Goal: Task Accomplishment & Management: Manage account settings

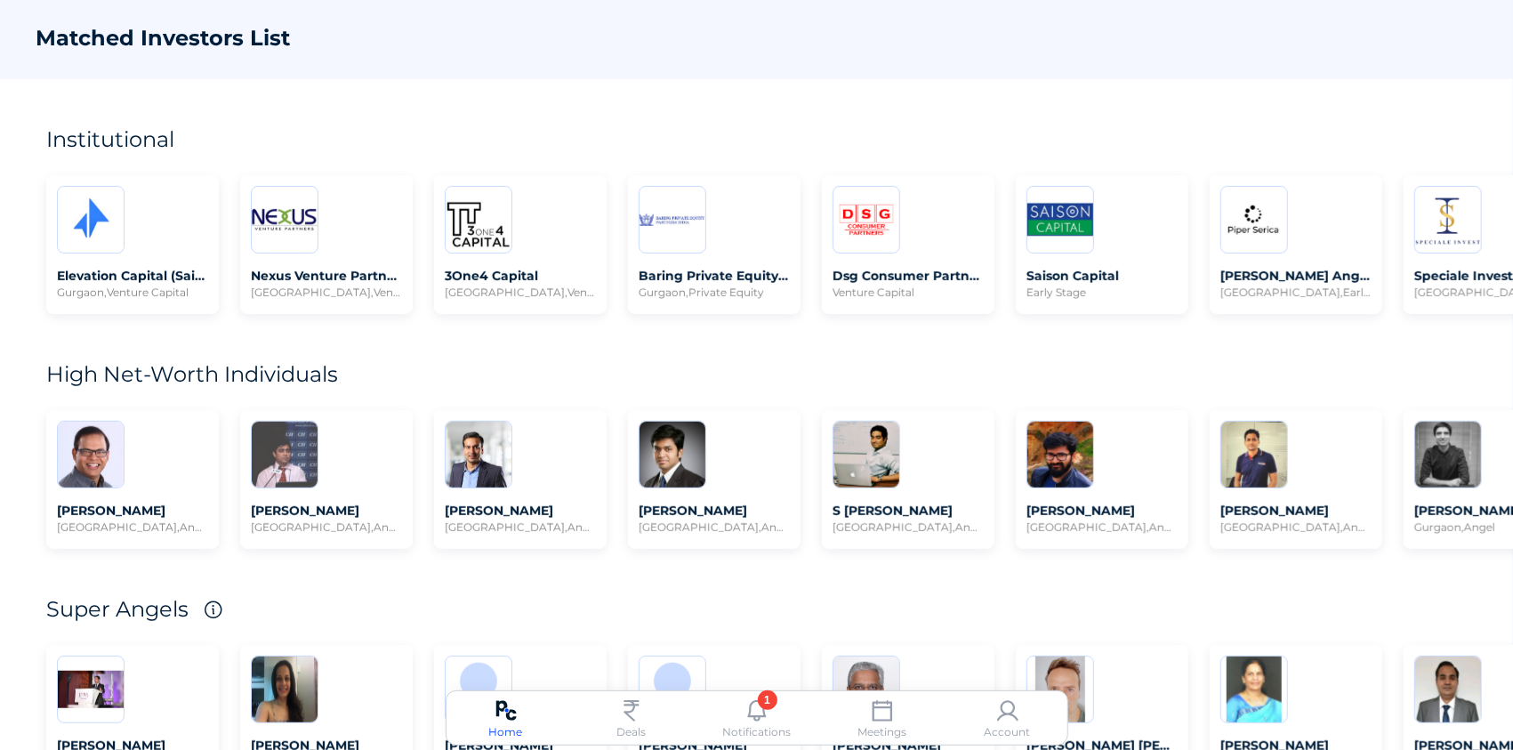
scroll to position [478, 0]
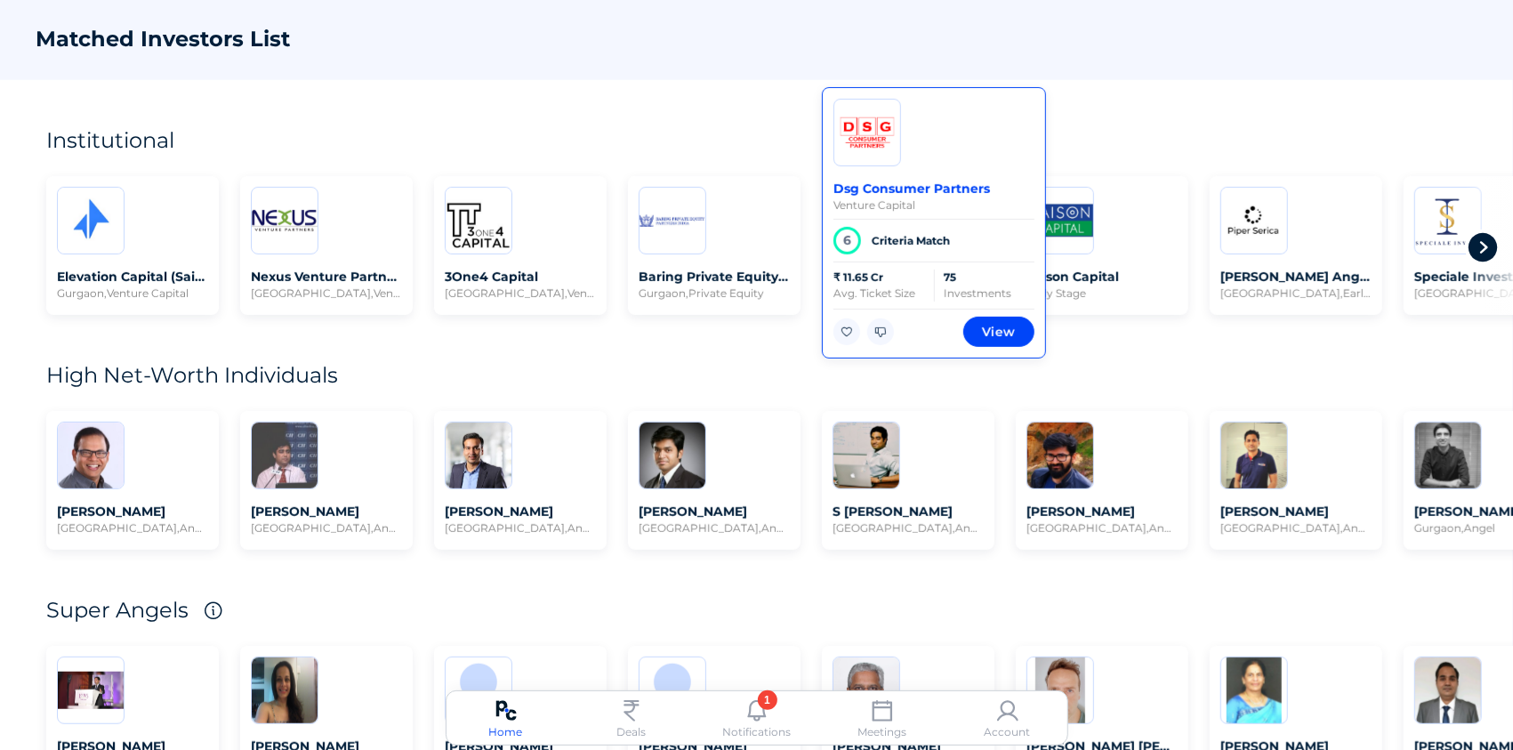
click at [920, 255] on div "Dsg Consumer Partners Venture Capital 6 Criteria Match ₹ 11.65 Cr Avg. Ticket S…" at bounding box center [934, 222] width 224 height 271
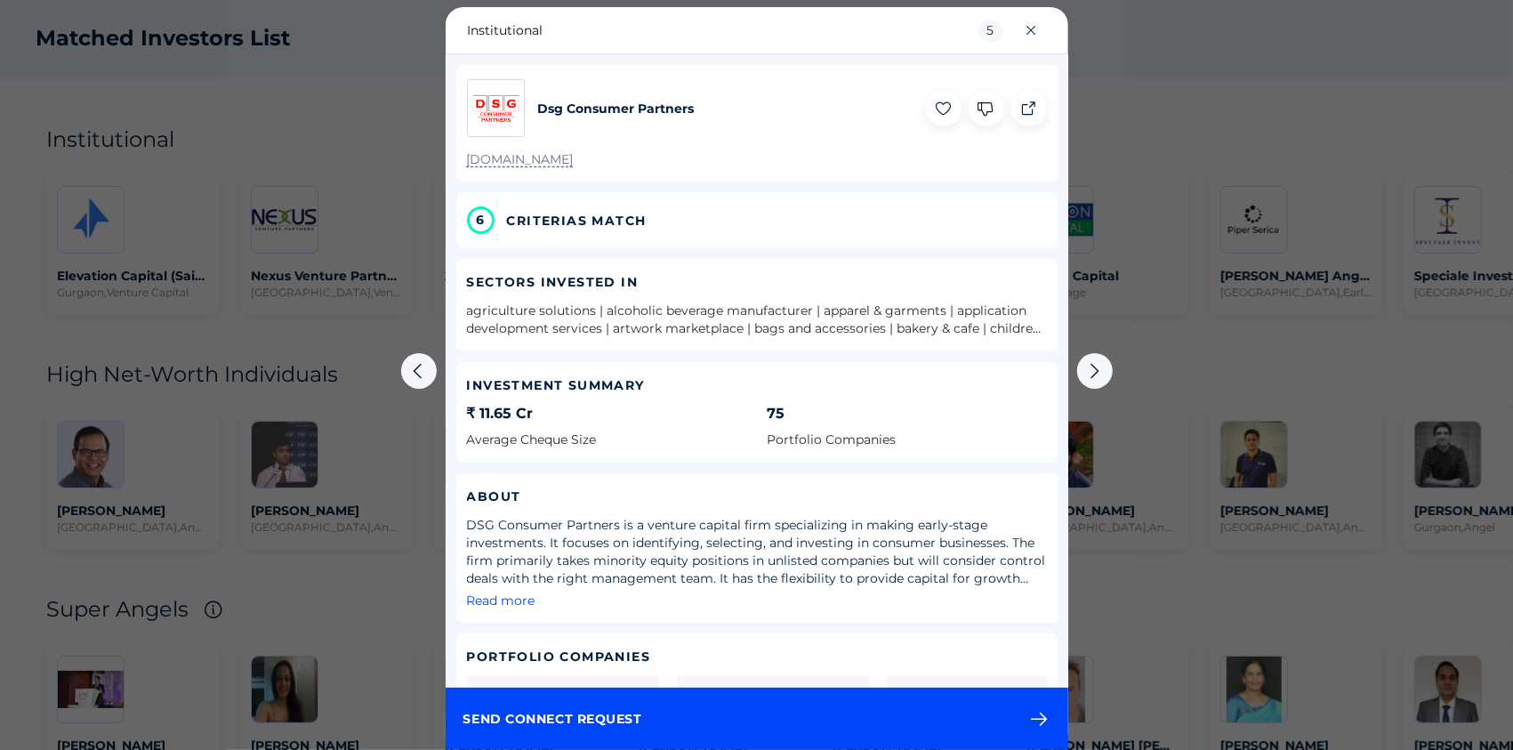
click at [698, 236] on div "6 CRITERIAS MATCH" at bounding box center [756, 220] width 601 height 56
click at [622, 217] on span "CRITERIAS MATCH" at bounding box center [577, 221] width 140 height 18
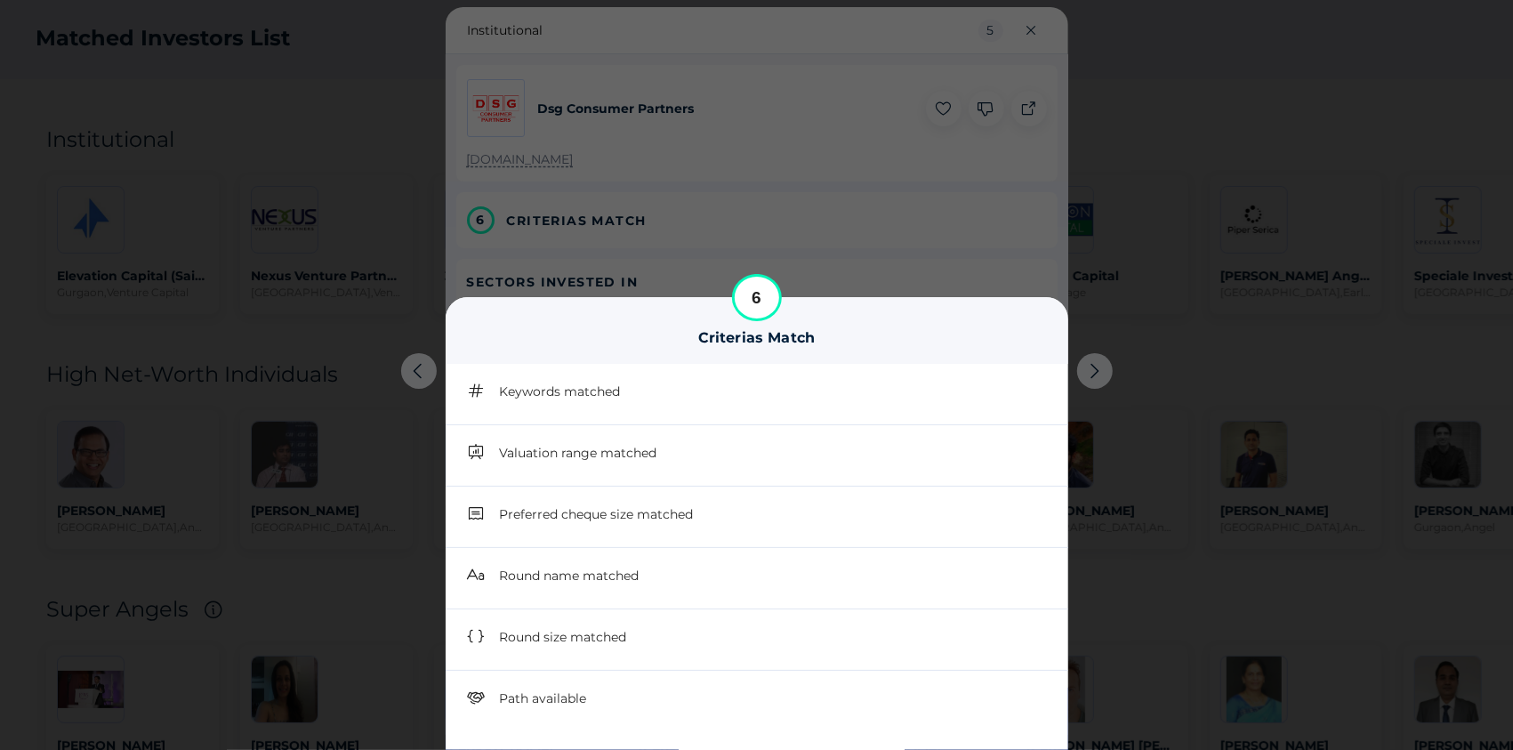
click at [256, 234] on div at bounding box center [756, 375] width 1513 height 750
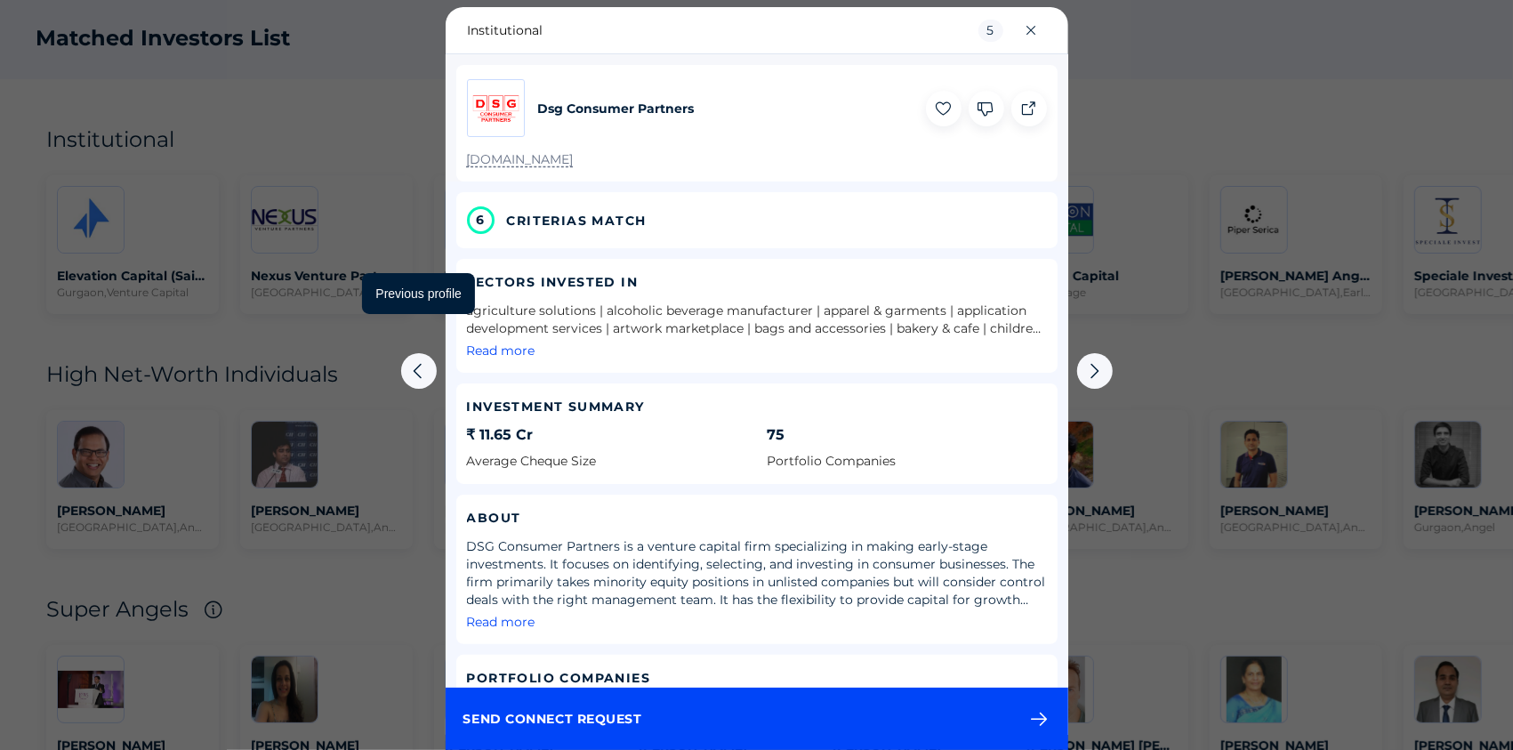
click at [399, 328] on div at bounding box center [418, 371] width 53 height 89
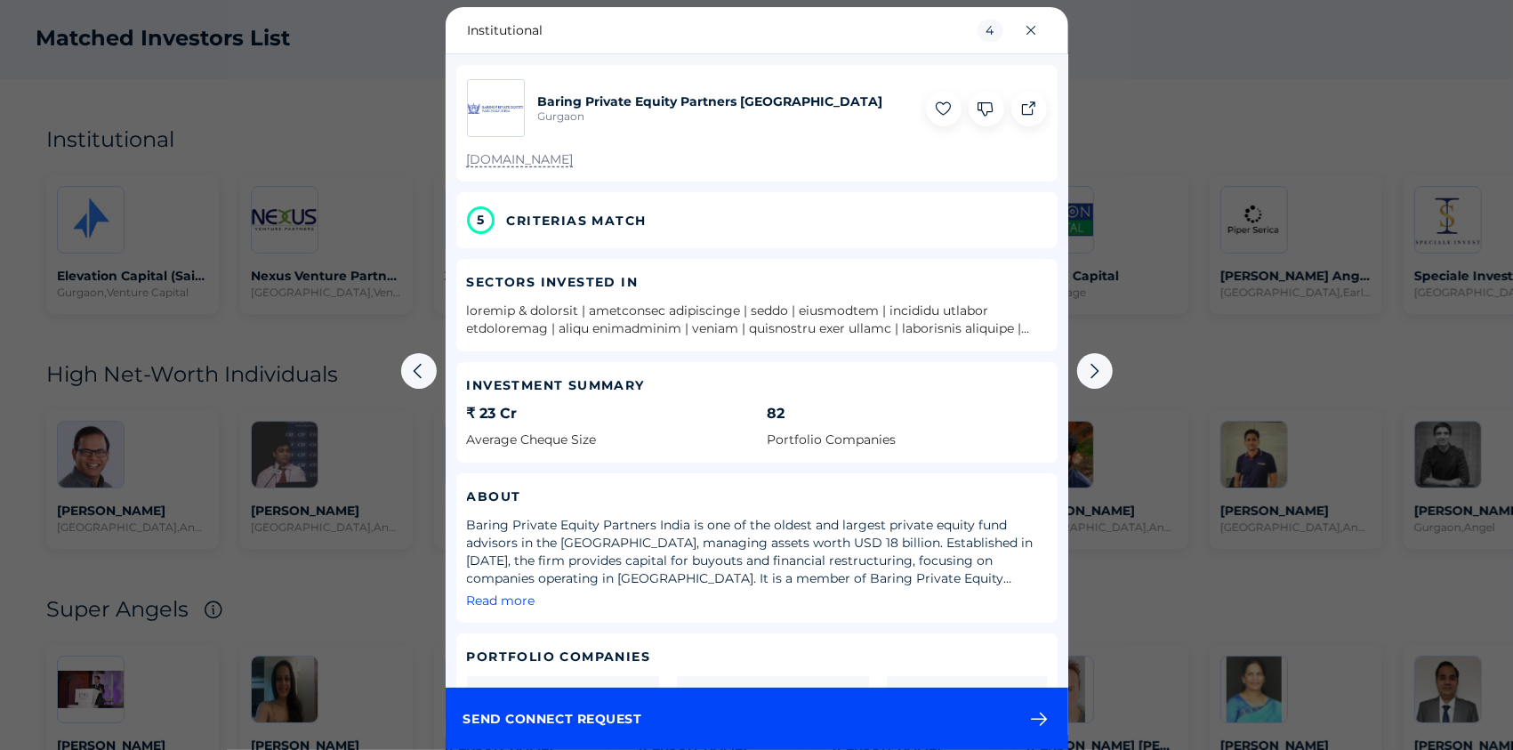
click at [366, 335] on div at bounding box center [756, 375] width 1513 height 750
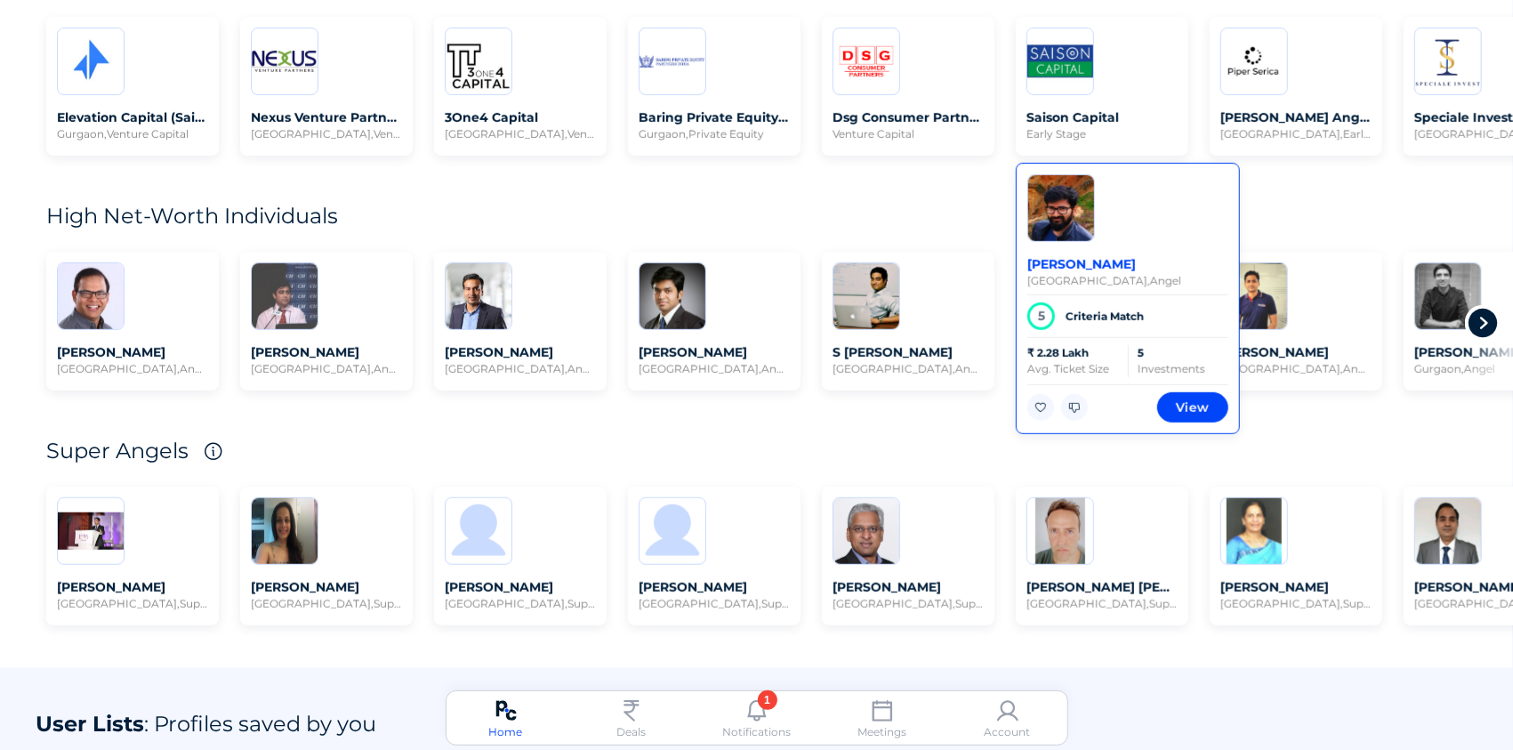
scroll to position [640, 0]
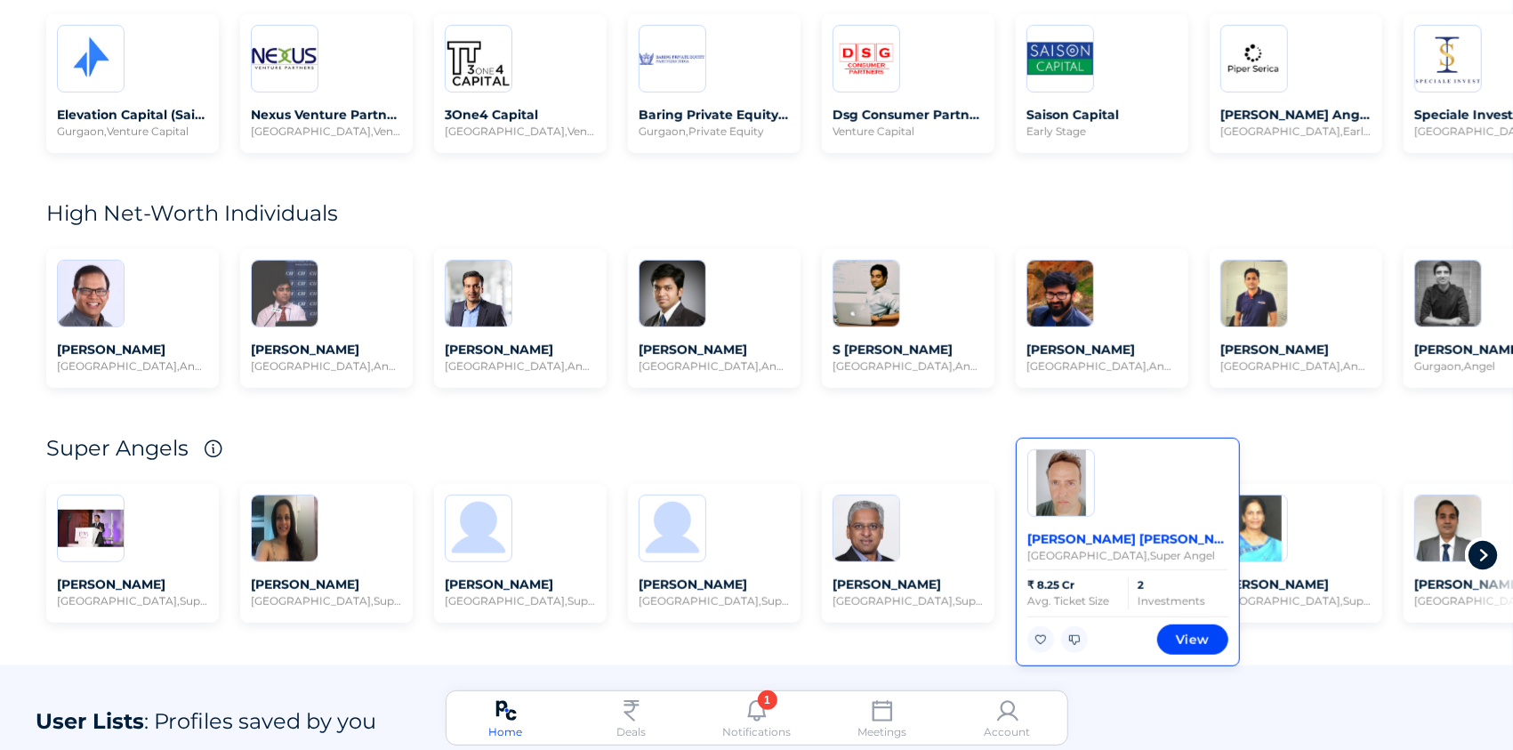
click at [1062, 528] on div "[PERSON_NAME] [PERSON_NAME] Mumbai , Super Angel ₹ 8.25 Cr Avg. Ticket Size 2 I…" at bounding box center [1128, 552] width 224 height 229
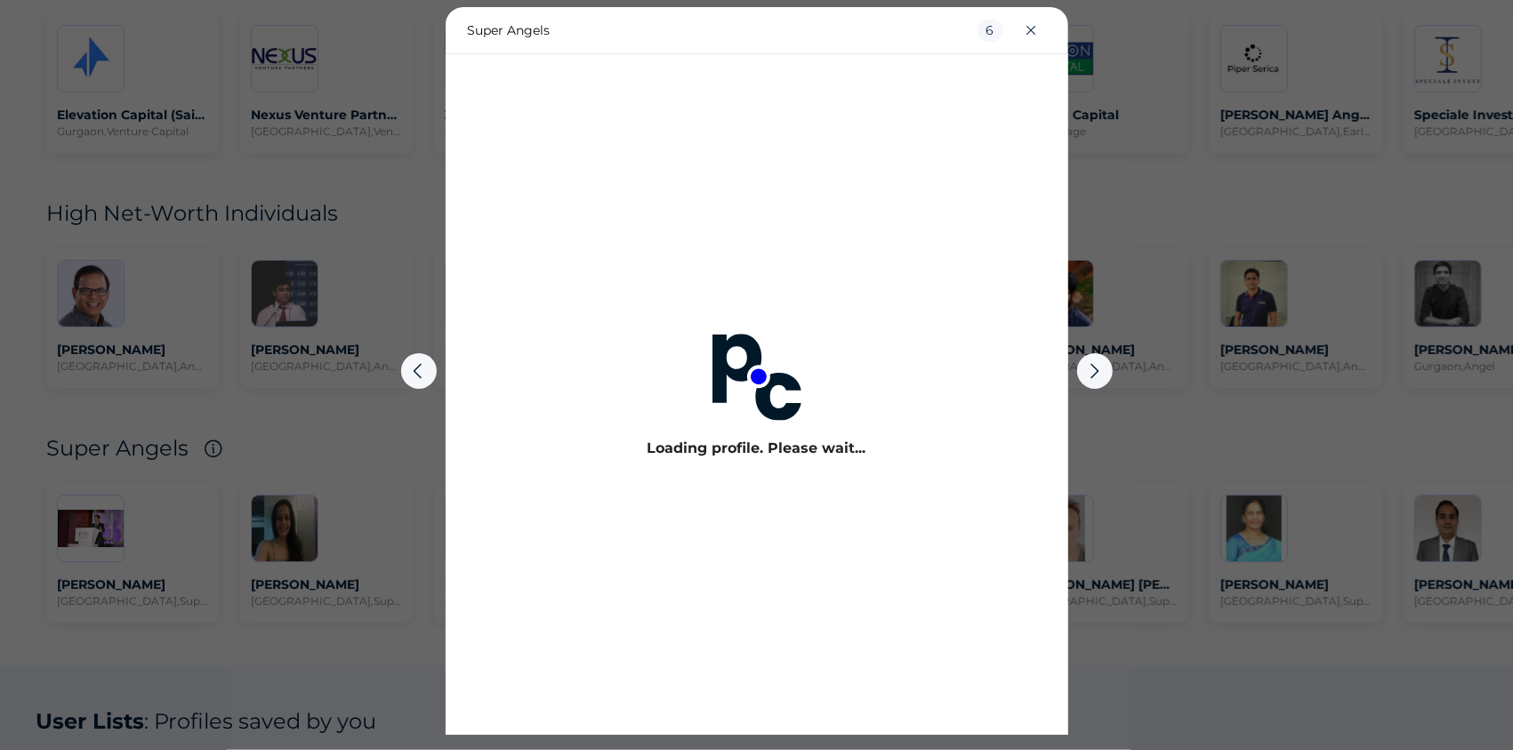
click at [1183, 205] on div at bounding box center [756, 375] width 1513 height 750
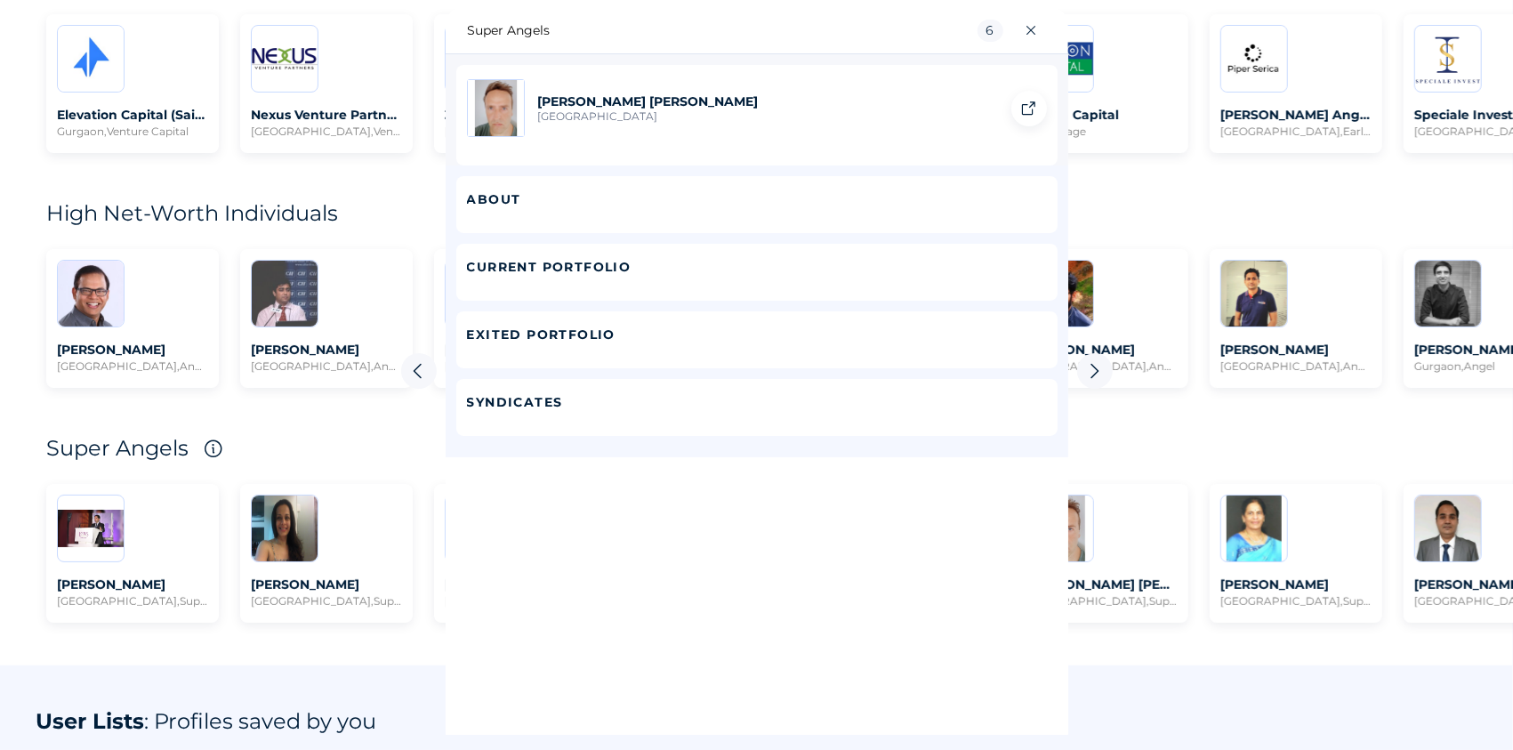
scroll to position [640, 0]
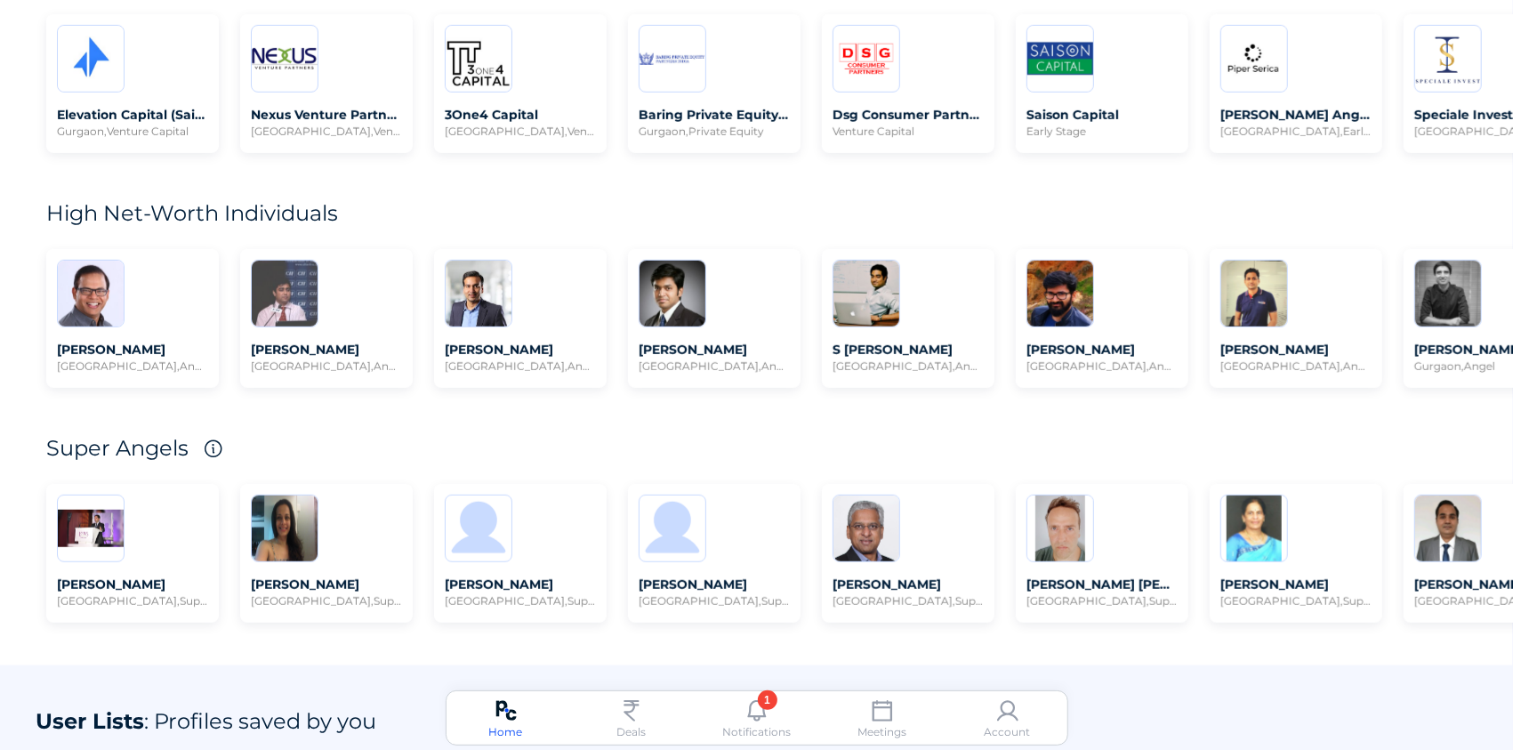
click at [1014, 719] on img at bounding box center [1007, 710] width 21 height 21
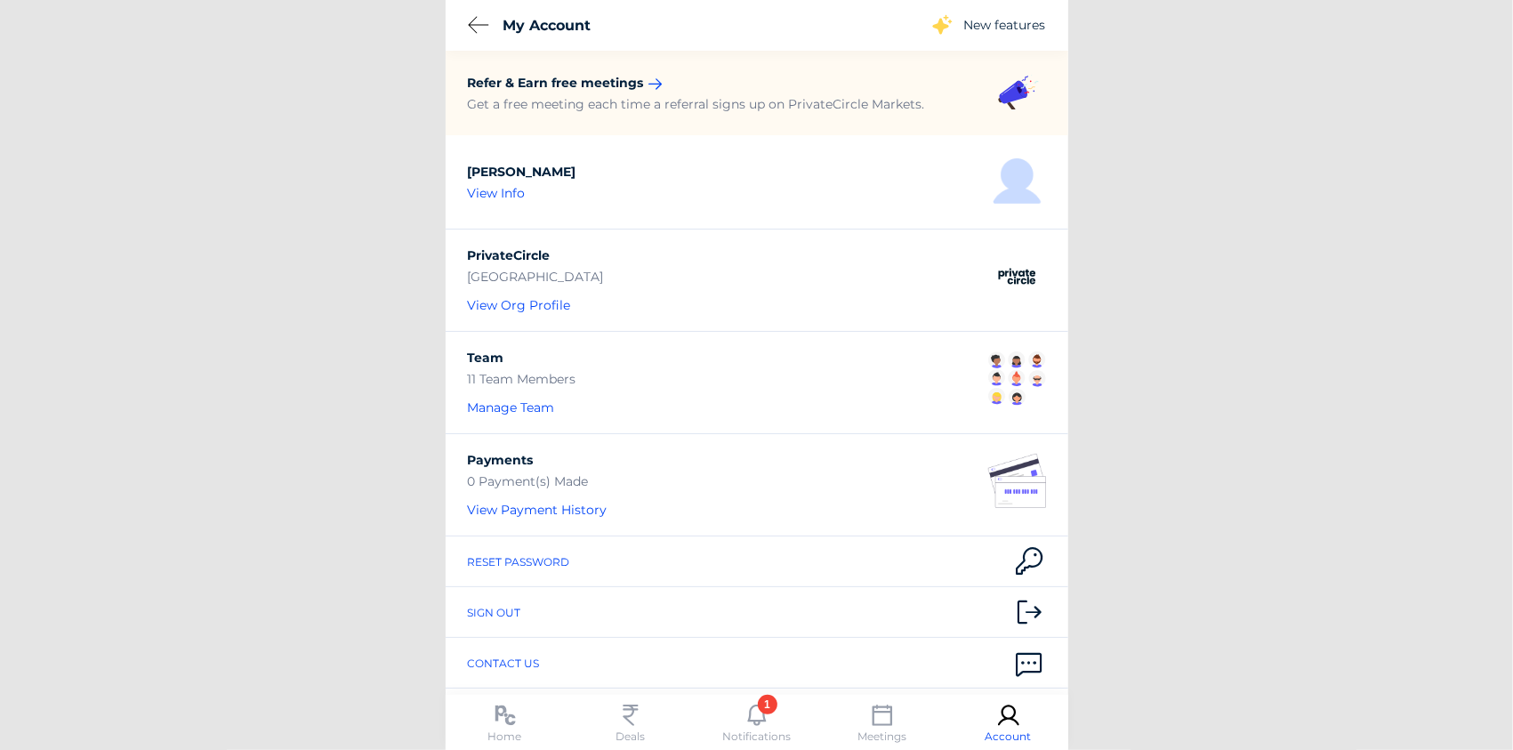
click at [507, 593] on div "Sign out" at bounding box center [757, 612] width 623 height 51
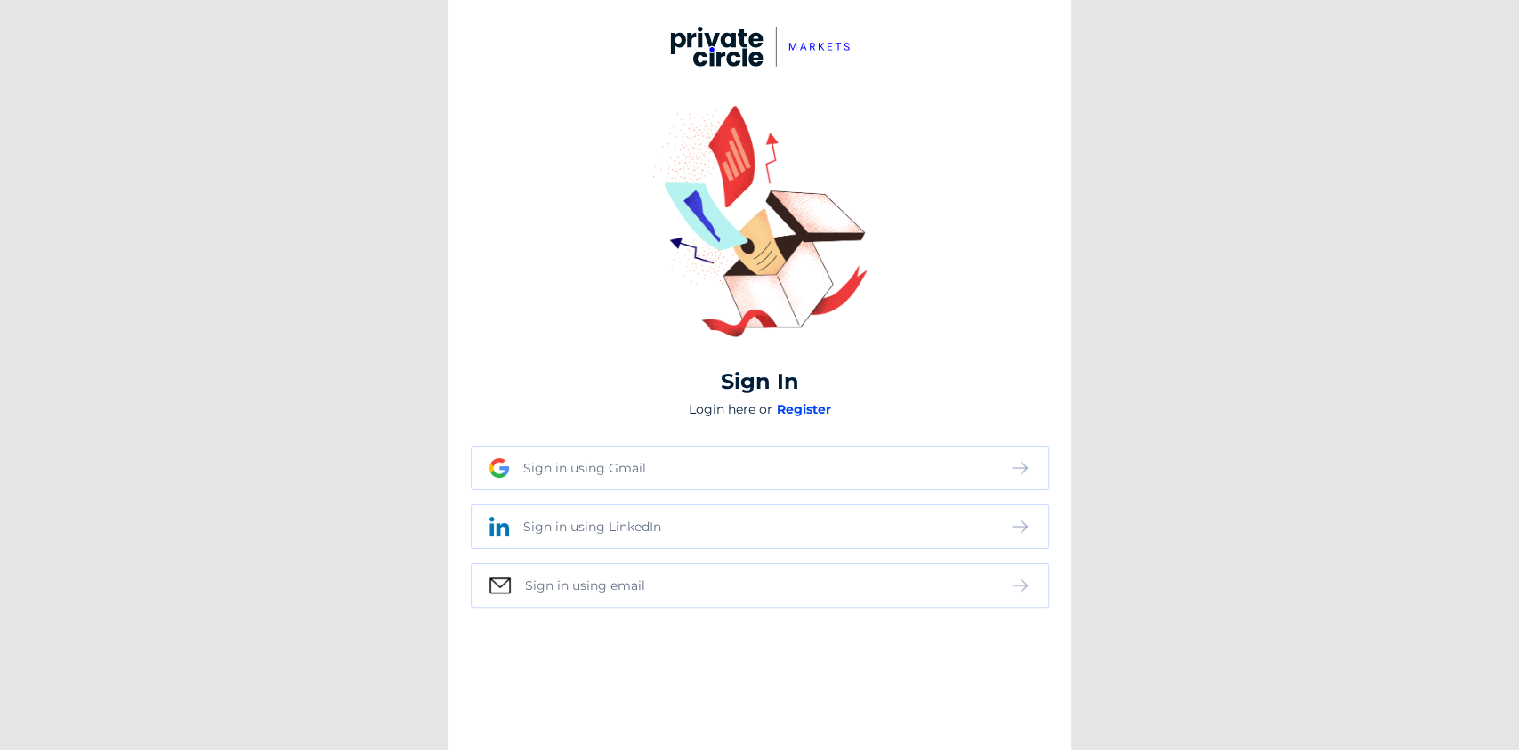
click at [612, 585] on div "Sign in using email" at bounding box center [585, 585] width 120 height 16
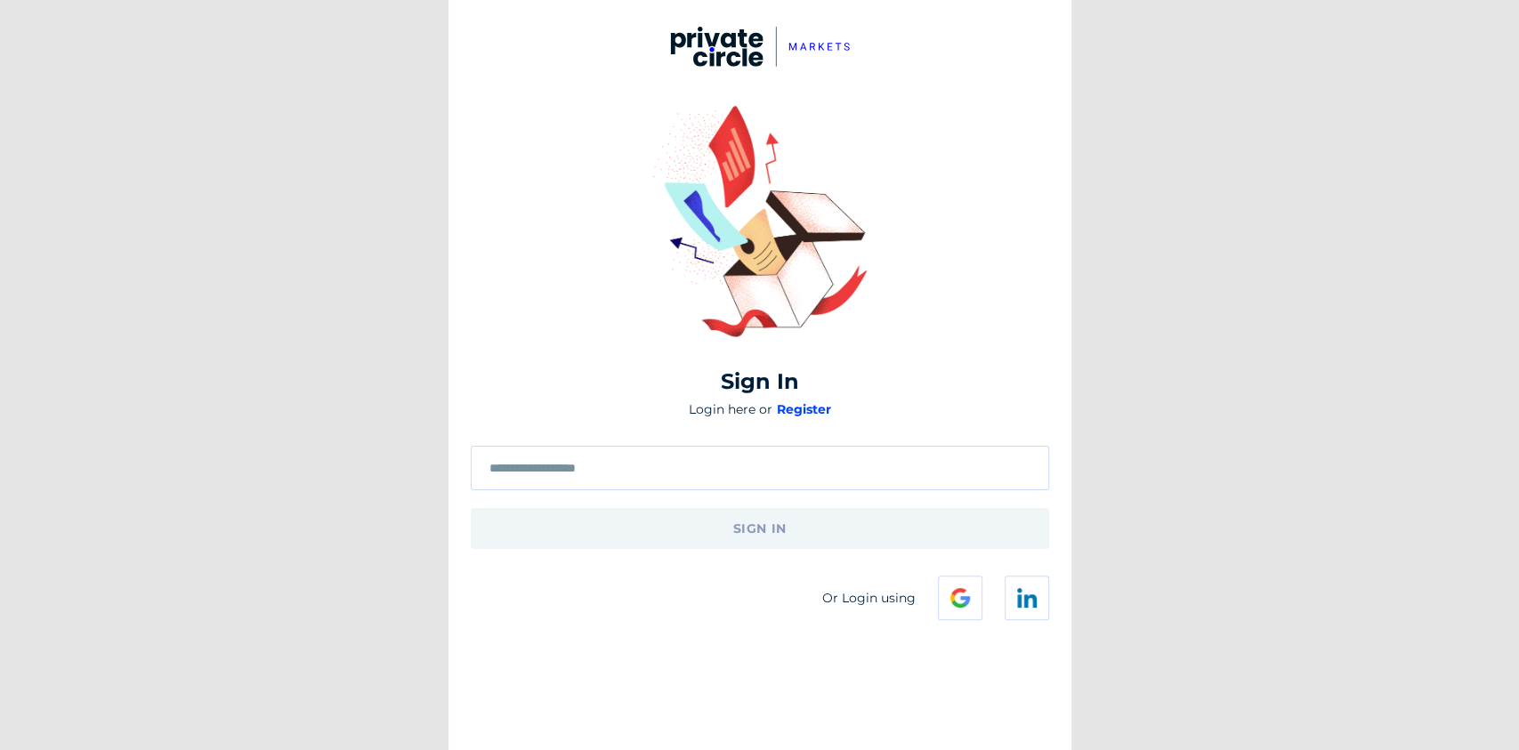
click at [595, 471] on input "text" at bounding box center [759, 469] width 541 height 14
type input "**********"
click at [784, 530] on span "sign in" at bounding box center [759, 529] width 53 height 32
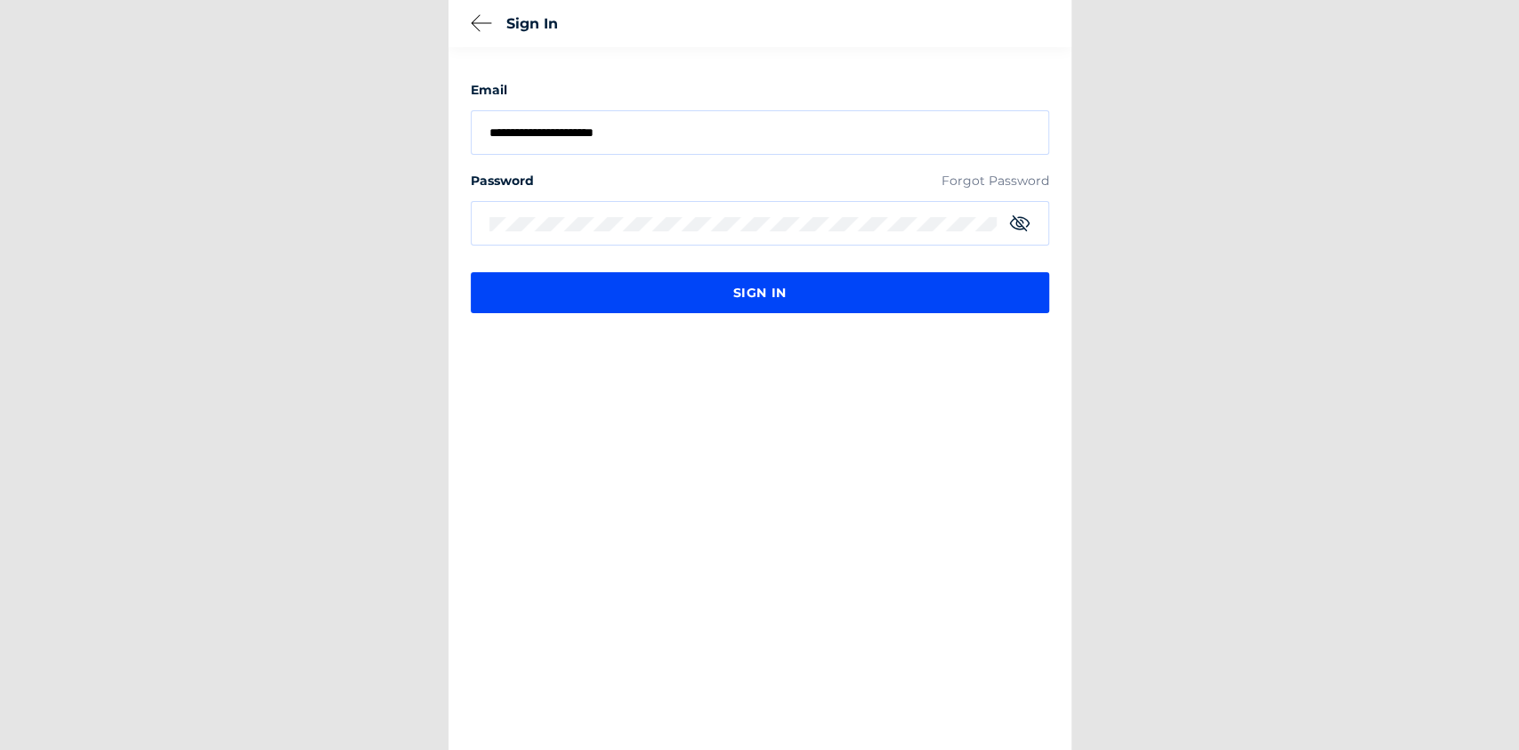
click at [737, 285] on span "sign in" at bounding box center [759, 293] width 53 height 32
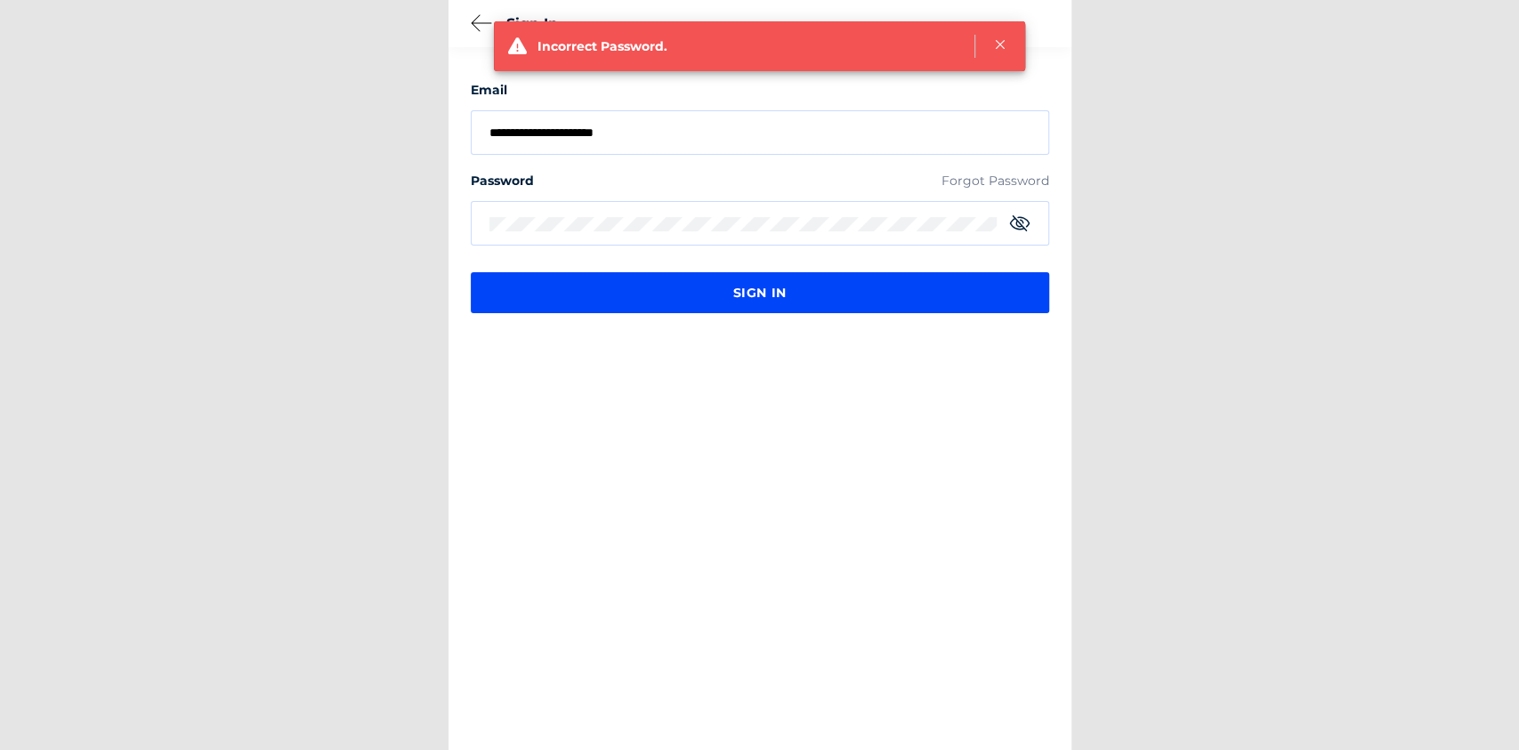
click at [342, 189] on div "**********" at bounding box center [759, 375] width 1519 height 750
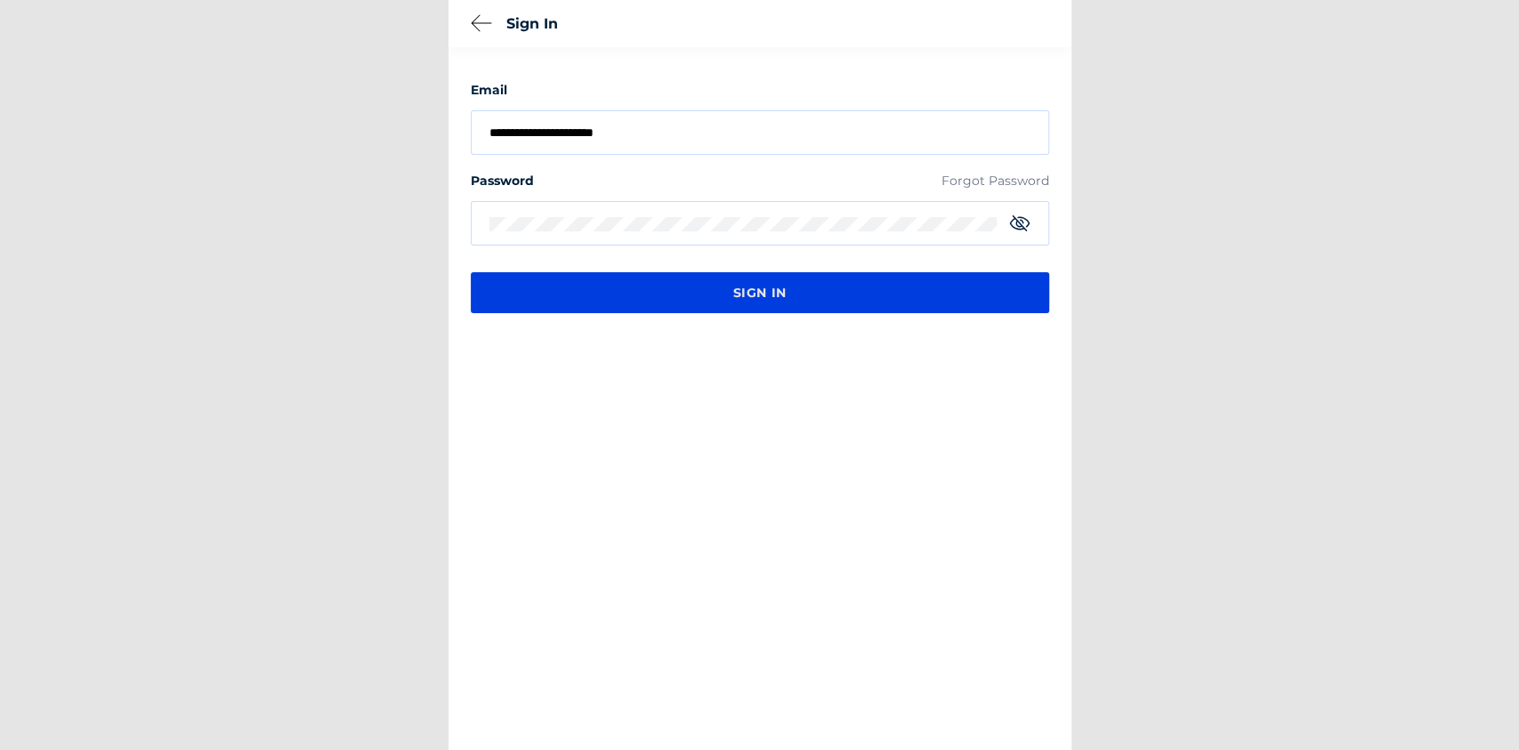
click at [752, 281] on span "sign in" at bounding box center [759, 293] width 53 height 32
